Goal: Entertainment & Leisure: Consume media (video, audio)

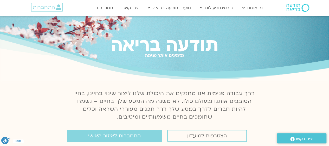
scroll to position [60, 0]
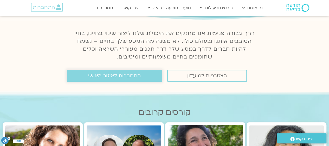
click at [105, 74] on span "התחברות לאיזור האישי" at bounding box center [114, 76] width 53 height 6
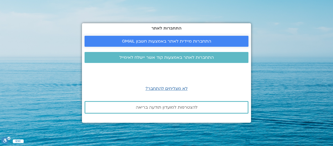
click at [198, 38] on link "התחברות מיידית לאתר באמצעות חשבון GMAIL" at bounding box center [167, 41] width 164 height 11
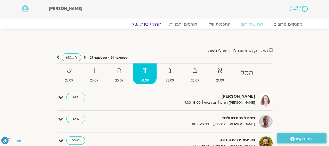
click at [151, 25] on link "ההקלטות שלי" at bounding box center [146, 24] width 44 height 6
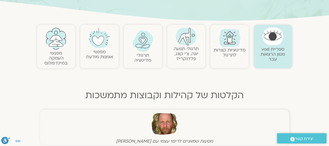
scroll to position [95, 0]
click at [152, 59] on h2 "תרגולי מדיטציה" at bounding box center [143, 57] width 33 height 10
click at [145, 49] on img at bounding box center [143, 41] width 21 height 22
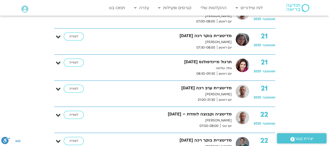
scroll to position [1165, 0]
click at [73, 59] on link "לצפייה" at bounding box center [74, 63] width 20 height 8
